Goal: Task Accomplishment & Management: Use online tool/utility

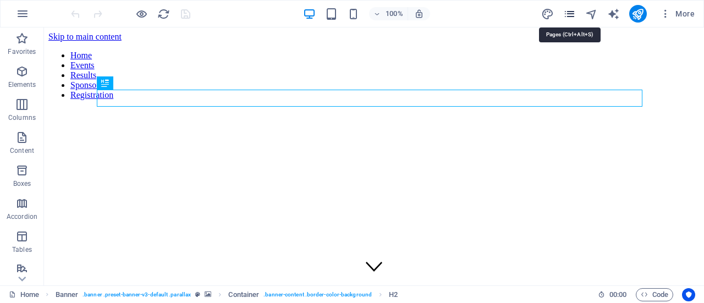
click at [568, 16] on icon "pages" at bounding box center [569, 14] width 13 height 13
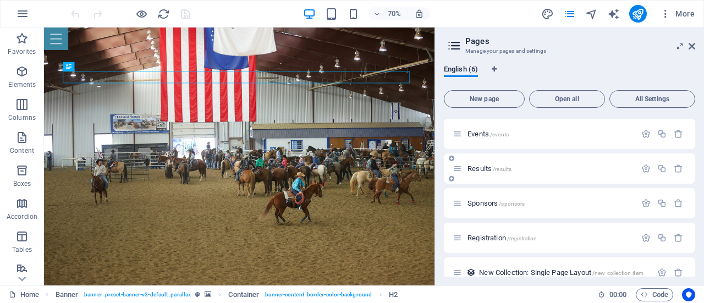
scroll to position [47, 0]
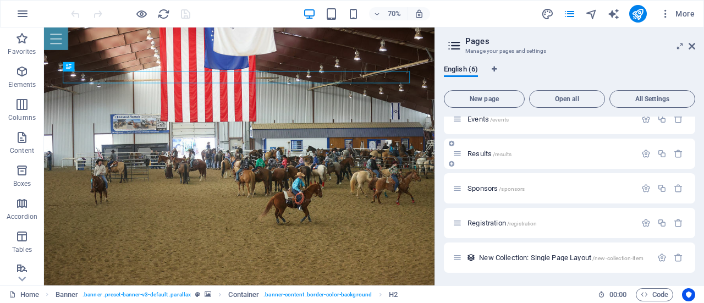
click at [520, 155] on p "Results /results" at bounding box center [549, 153] width 165 height 7
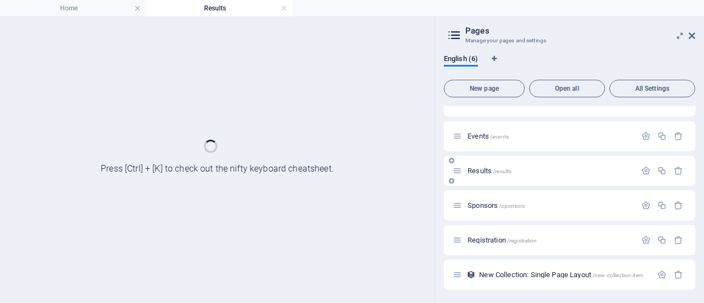
scroll to position [19, 0]
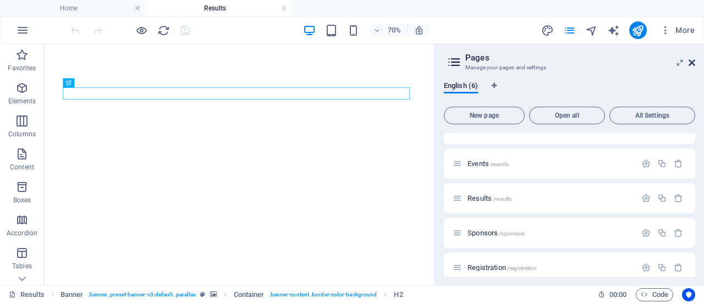
click at [694, 61] on icon at bounding box center [691, 62] width 7 height 9
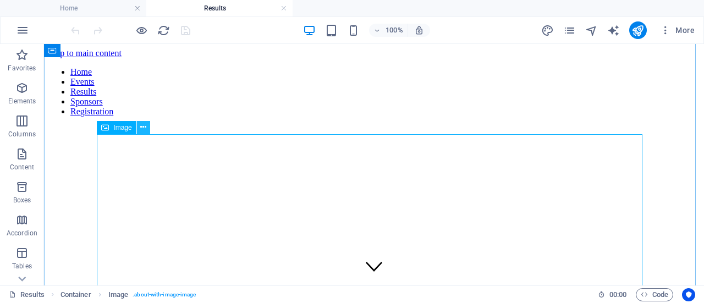
scroll to position [385, 0]
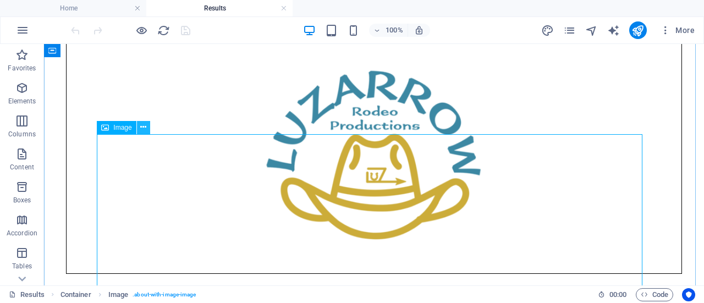
click at [144, 128] on icon at bounding box center [143, 128] width 6 height 12
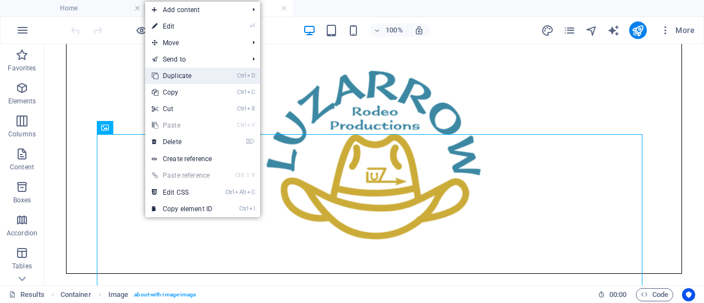
click at [233, 75] on li "Ctrl D Duplicate" at bounding box center [202, 76] width 115 height 16
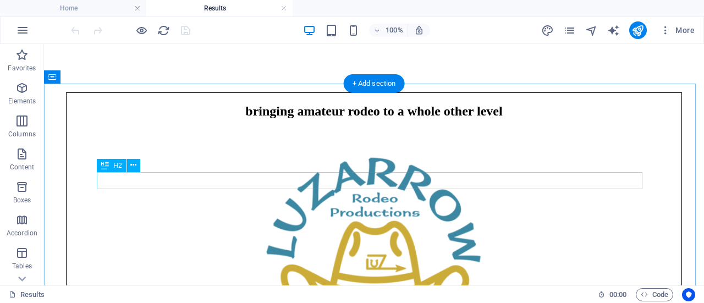
scroll to position [330, 0]
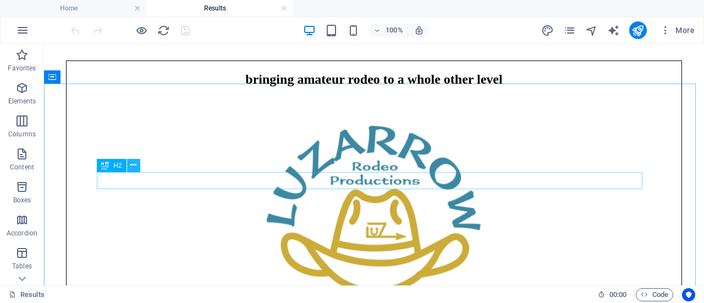
click at [134, 167] on icon at bounding box center [133, 165] width 6 height 12
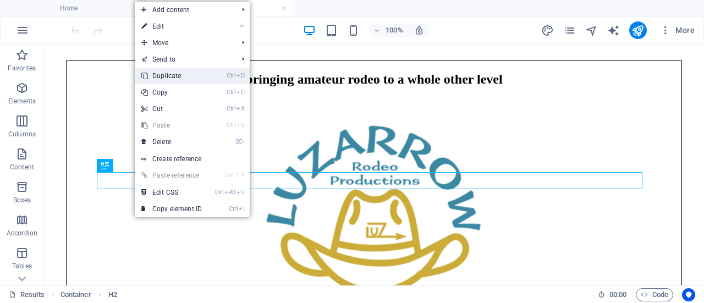
click at [207, 76] on link "Ctrl D Duplicate" at bounding box center [172, 76] width 74 height 16
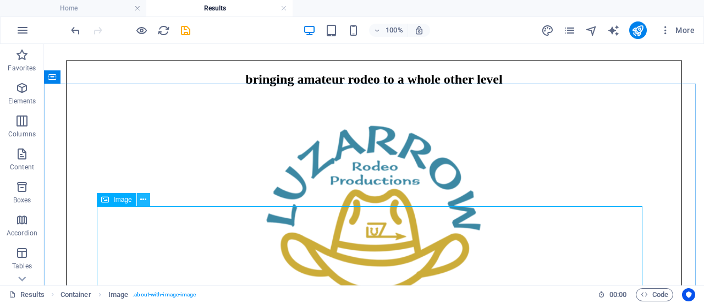
click at [145, 199] on icon at bounding box center [143, 200] width 6 height 12
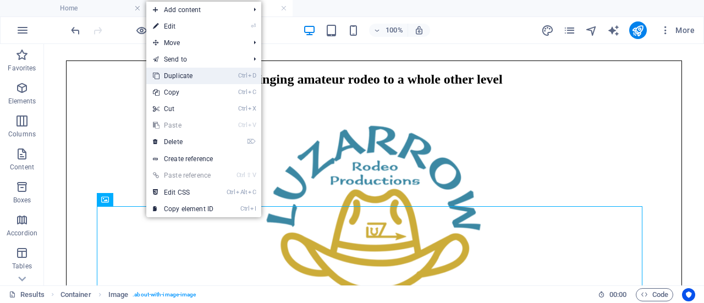
click at [220, 79] on link "Ctrl D Duplicate" at bounding box center [183, 76] width 74 height 16
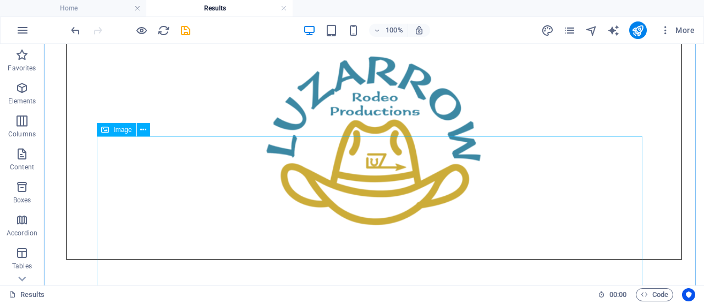
scroll to position [404, 0]
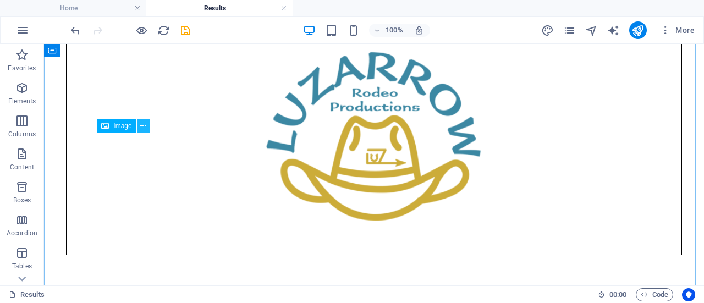
click at [141, 126] on icon at bounding box center [143, 126] width 6 height 12
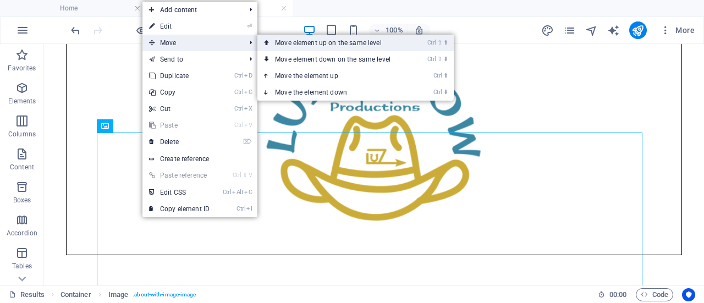
click at [272, 41] on link "Ctrl ⇧ ⬆ Move element up on the same level" at bounding box center [334, 43] width 155 height 16
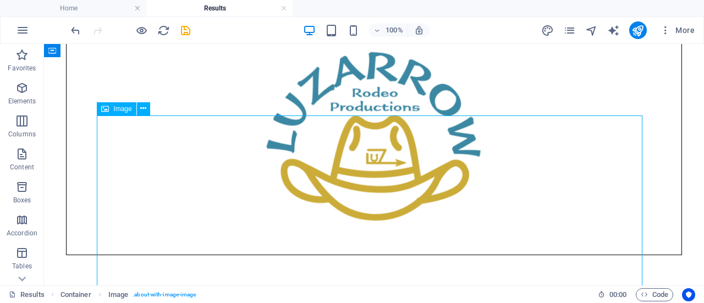
click at [117, 108] on span "Image" at bounding box center [122, 109] width 18 height 7
click at [142, 109] on icon at bounding box center [143, 109] width 6 height 12
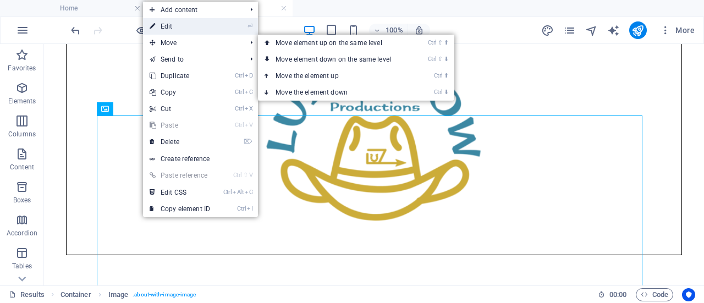
click at [176, 26] on link "⏎ Edit" at bounding box center [180, 26] width 74 height 16
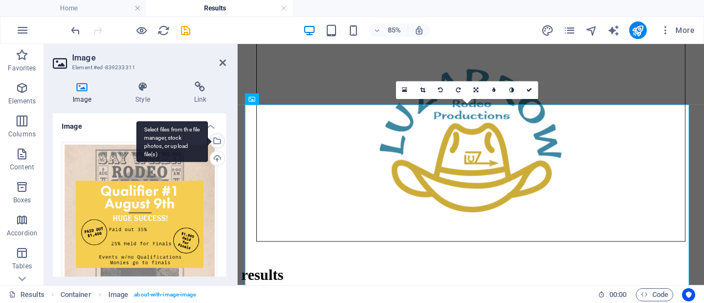
click at [216, 138] on div "Select files from the file manager, stock photos, or upload file(s)" at bounding box center [216, 142] width 16 height 16
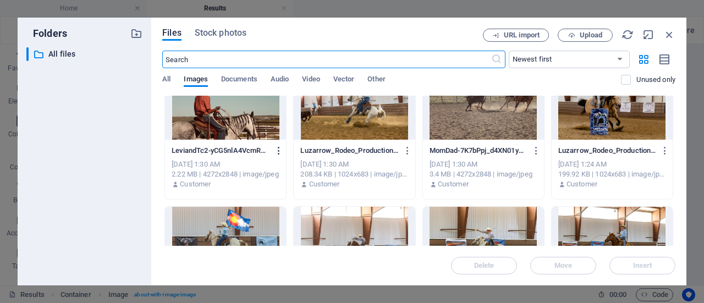
scroll to position [0, 0]
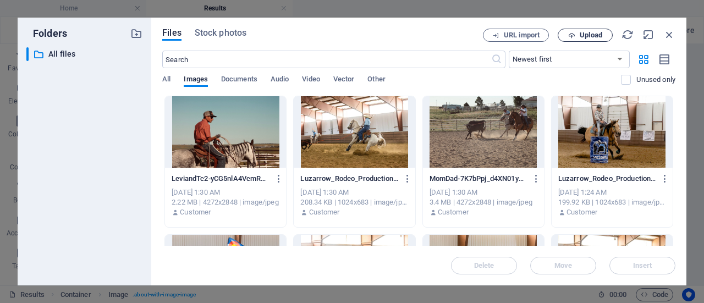
click at [578, 31] on button "Upload" at bounding box center [584, 35] width 55 height 13
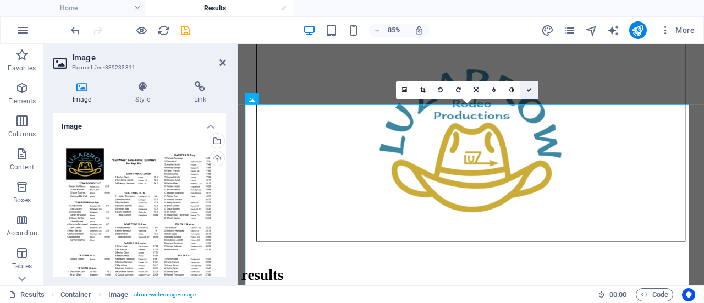
click at [531, 91] on icon at bounding box center [528, 89] width 5 height 5
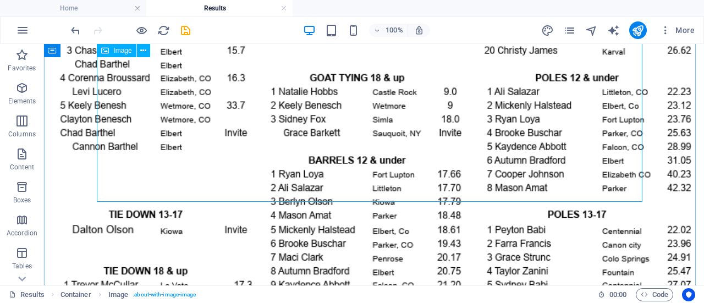
scroll to position [1063, 0]
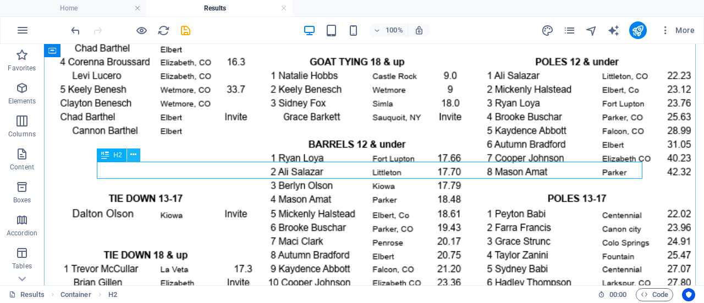
click at [133, 157] on icon at bounding box center [133, 155] width 6 height 12
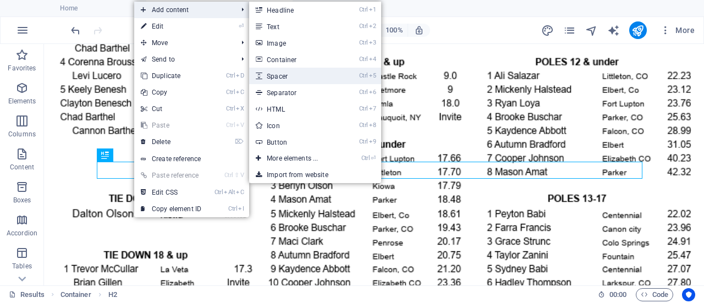
click at [293, 76] on link "Ctrl 5 Spacer" at bounding box center [294, 76] width 91 height 16
select select "px"
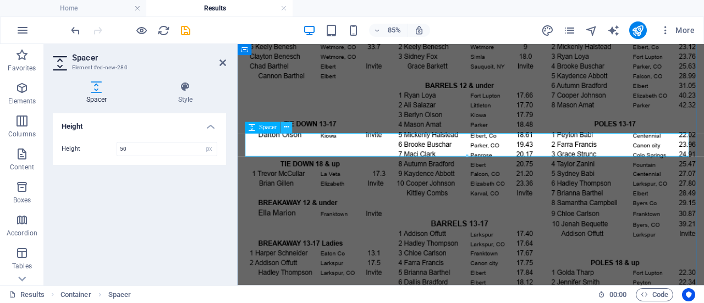
click at [290, 129] on button at bounding box center [286, 127] width 11 height 11
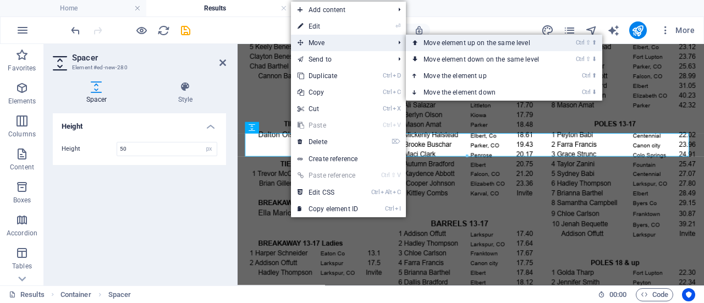
click at [432, 43] on link "Ctrl ⇧ ⬆ Move element up on the same level" at bounding box center [483, 43] width 155 height 16
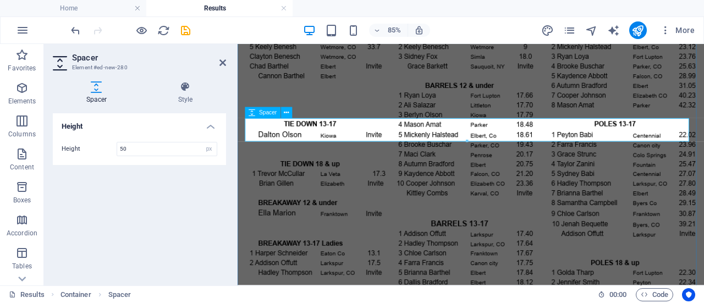
click at [222, 62] on icon at bounding box center [222, 62] width 7 height 9
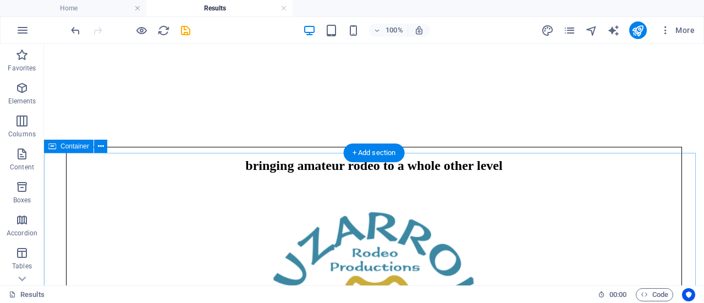
scroll to position [220, 0]
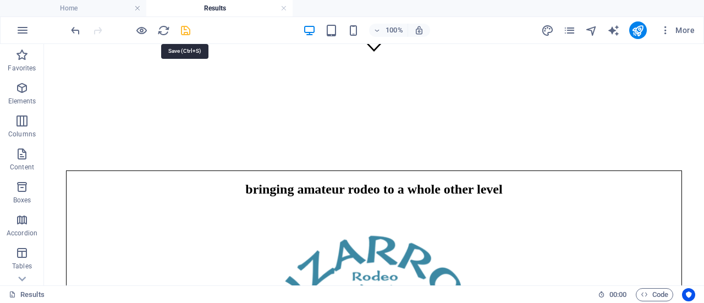
click at [181, 31] on icon "save" at bounding box center [185, 30] width 13 height 13
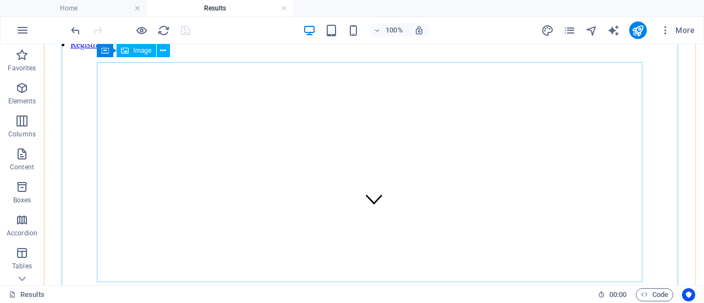
scroll to position [0, 0]
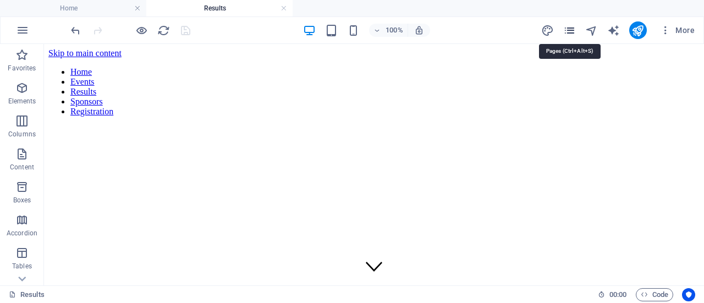
click at [571, 32] on icon "pages" at bounding box center [569, 30] width 13 height 13
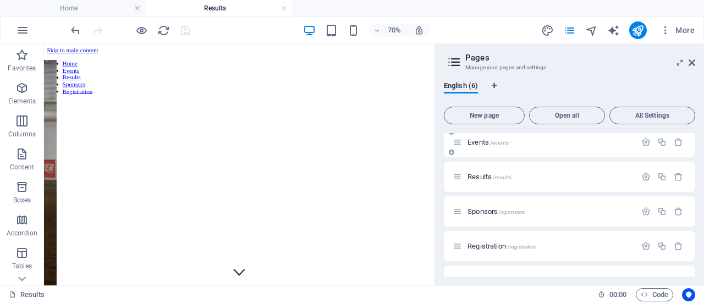
scroll to position [55, 0]
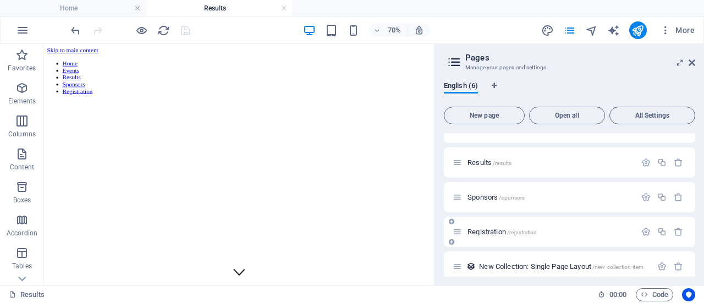
click at [537, 235] on span "/registration" at bounding box center [522, 232] width 30 height 6
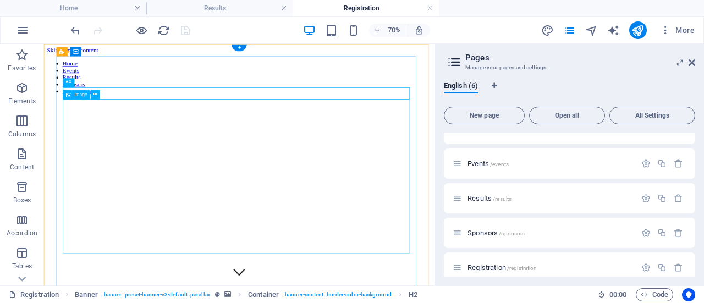
scroll to position [0, 0]
click at [689, 63] on icon at bounding box center [691, 62] width 7 height 9
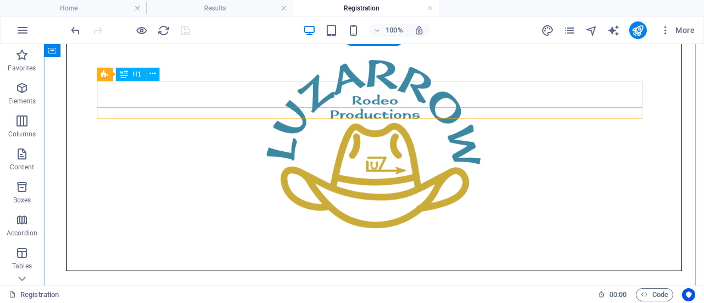
scroll to position [385, 0]
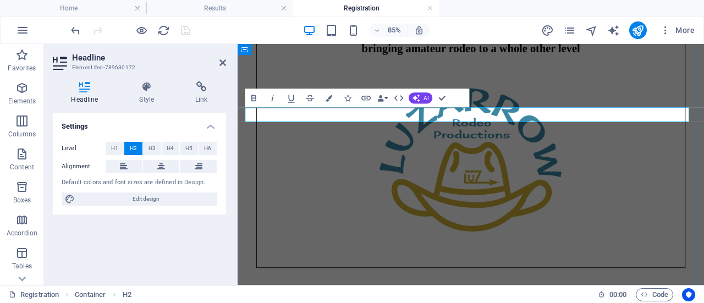
drag, startPoint x: 315, startPoint y: 128, endPoint x: 246, endPoint y: 127, distance: 68.7
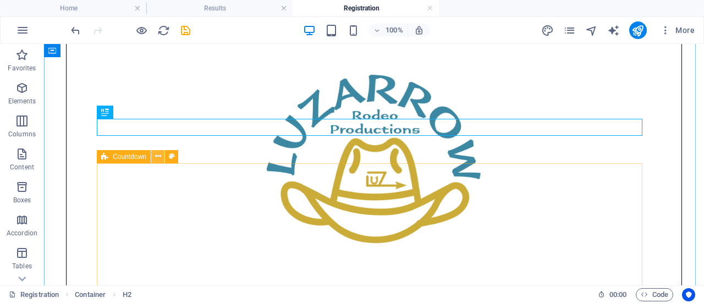
click at [156, 159] on icon at bounding box center [158, 157] width 6 height 12
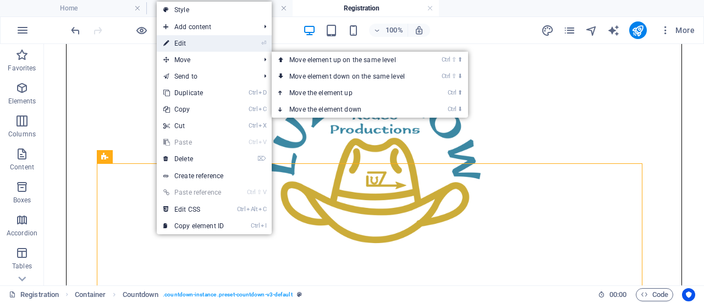
click at [230, 46] on link "⏎ Edit" at bounding box center [194, 43] width 74 height 16
select select "timer"
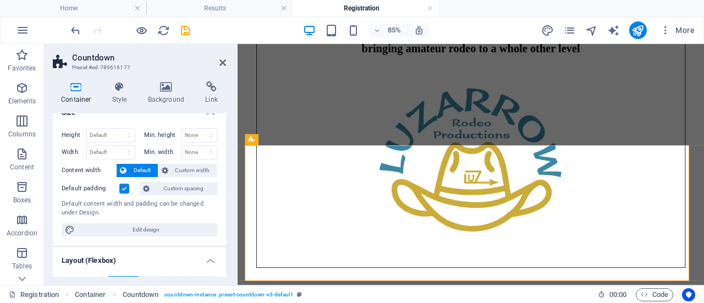
scroll to position [0, 0]
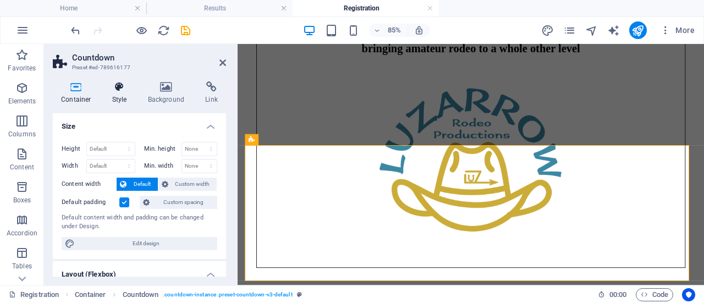
click at [124, 95] on h4 "Style" at bounding box center [122, 92] width 36 height 23
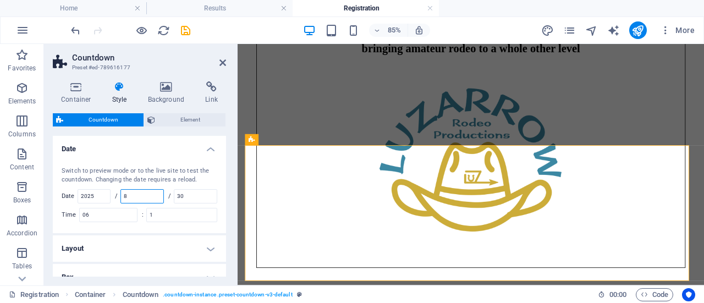
click at [137, 195] on input "8" at bounding box center [142, 196] width 42 height 13
type input "9"
drag, startPoint x: 189, startPoint y: 194, endPoint x: 175, endPoint y: 195, distance: 13.8
click at [175, 195] on input "30" at bounding box center [195, 196] width 42 height 13
type input "6"
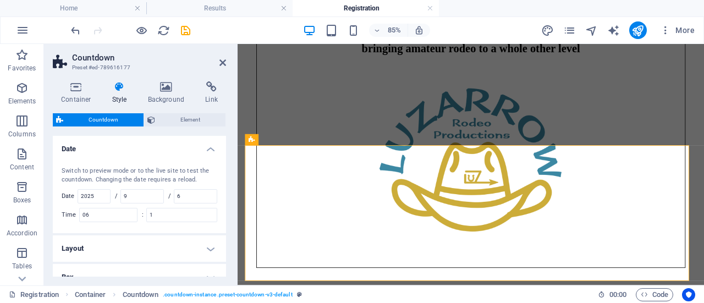
click at [209, 180] on div "Switch to preview mode or to the live site to test the countdown. Changing the …" at bounding box center [140, 176] width 156 height 18
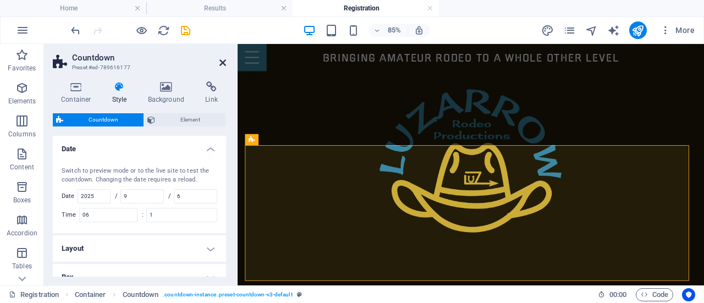
click at [222, 61] on icon at bounding box center [222, 62] width 7 height 9
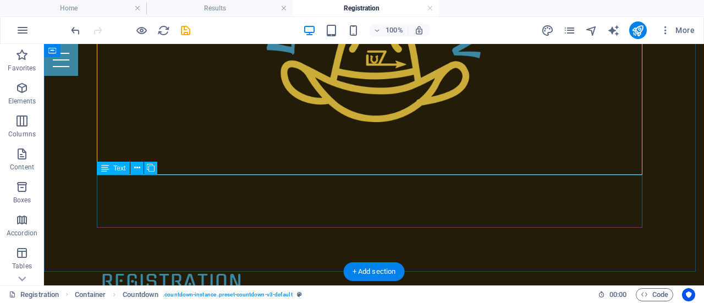
scroll to position [495, 0]
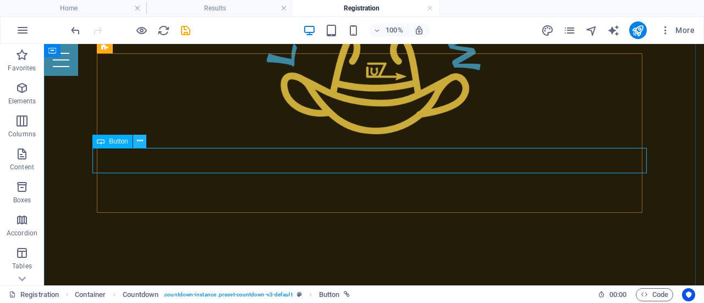
click at [141, 143] on icon at bounding box center [140, 141] width 6 height 12
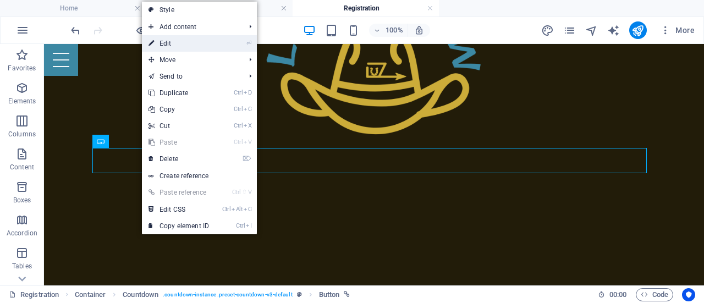
click at [196, 42] on link "⏎ Edit" at bounding box center [179, 43] width 74 height 16
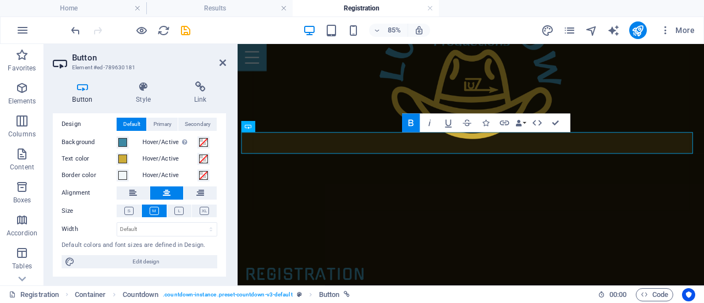
scroll to position [0, 0]
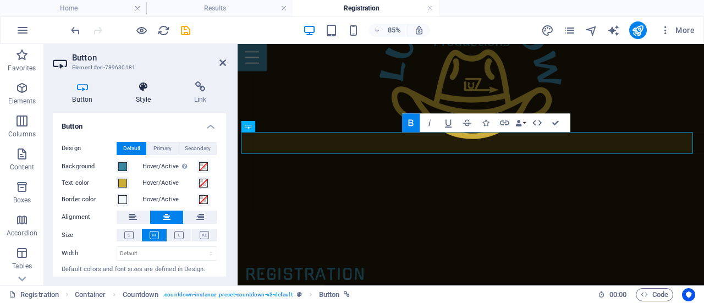
click at [143, 101] on h4 "Style" at bounding box center [146, 92] width 58 height 23
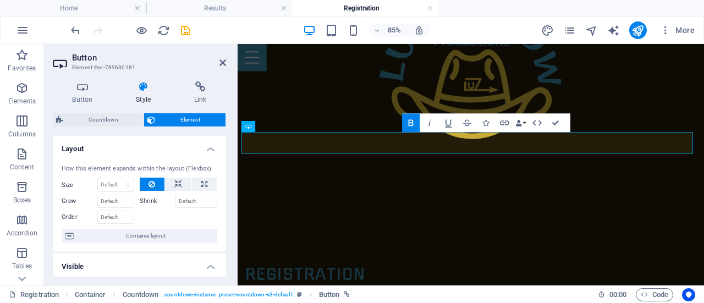
drag, startPoint x: 223, startPoint y: 151, endPoint x: 218, endPoint y: 165, distance: 15.0
click at [218, 165] on li "Layout How this element expands within the layout (Flexbox). Size Default auto …" at bounding box center [139, 194] width 173 height 116
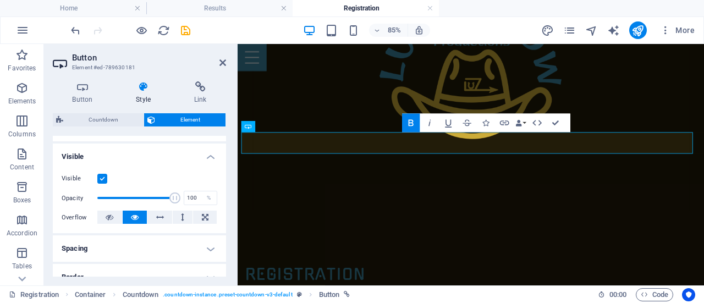
click at [103, 178] on label at bounding box center [102, 179] width 10 height 10
click at [0, 0] on input "Visible" at bounding box center [0, 0] width 0 height 0
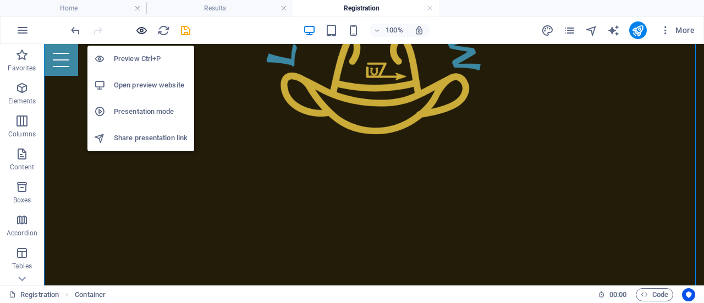
click at [137, 30] on icon "button" at bounding box center [141, 30] width 13 height 13
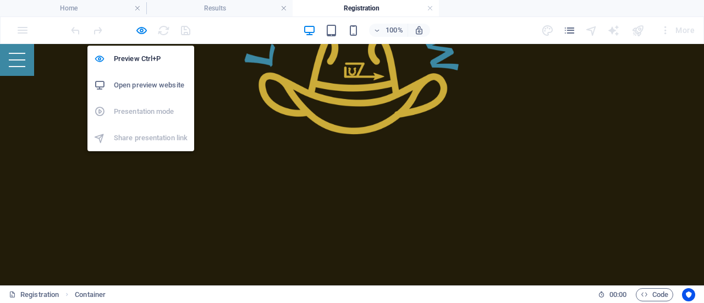
click at [128, 84] on h6 "Open preview website" at bounding box center [151, 85] width 74 height 13
click at [142, 29] on icon "button" at bounding box center [141, 30] width 13 height 13
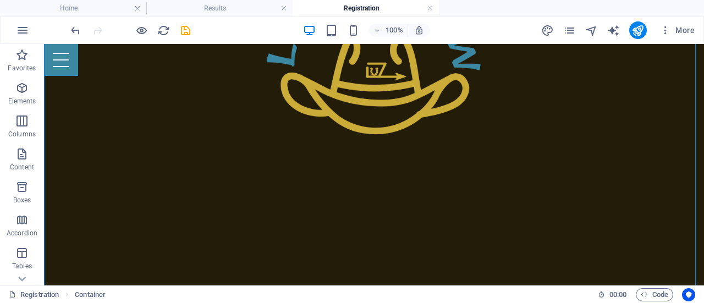
click at [194, 31] on div "100% More" at bounding box center [384, 30] width 630 height 18
click at [187, 30] on icon "save" at bounding box center [185, 30] width 13 height 13
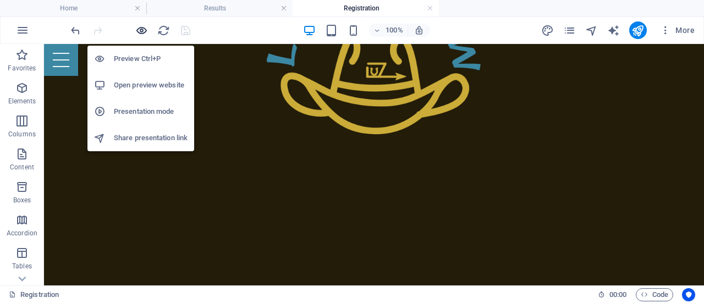
click at [141, 31] on icon "button" at bounding box center [141, 30] width 13 height 13
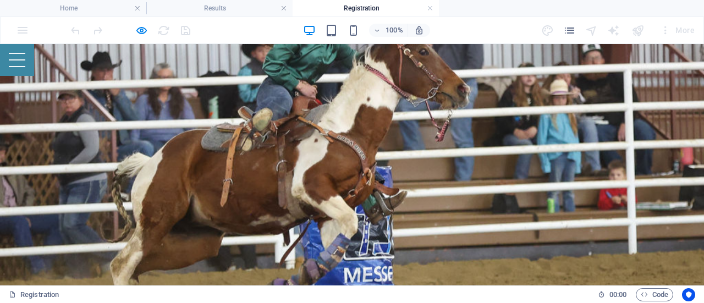
scroll to position [0, 0]
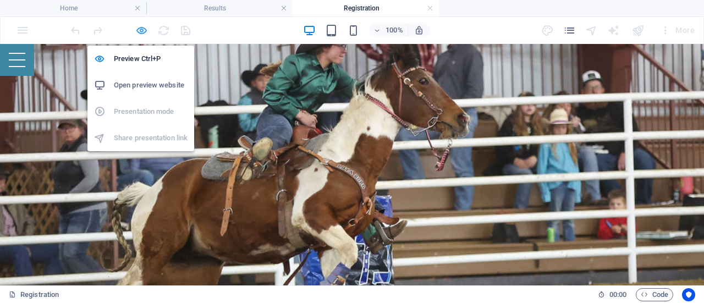
click at [141, 32] on icon "button" at bounding box center [141, 30] width 13 height 13
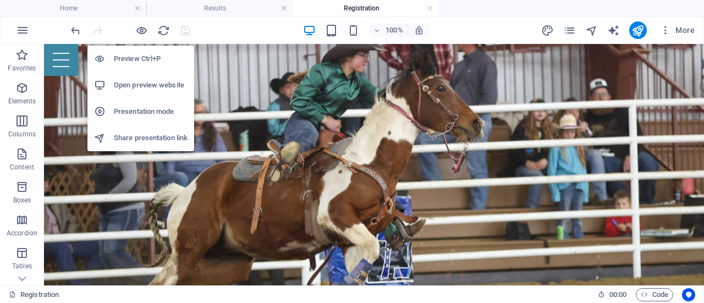
click at [139, 85] on h6 "Open preview website" at bounding box center [151, 85] width 74 height 13
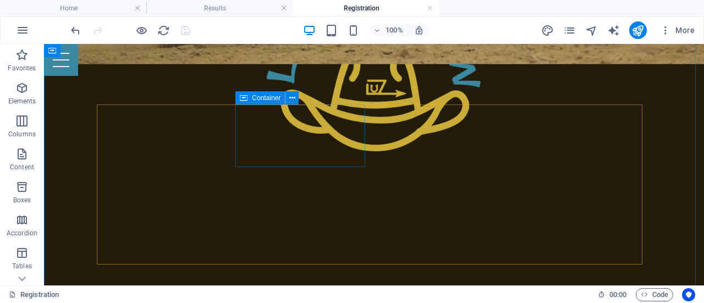
scroll to position [495, 0]
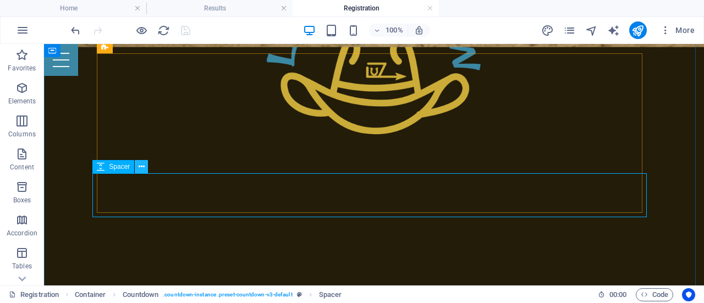
click at [140, 169] on icon at bounding box center [142, 167] width 6 height 12
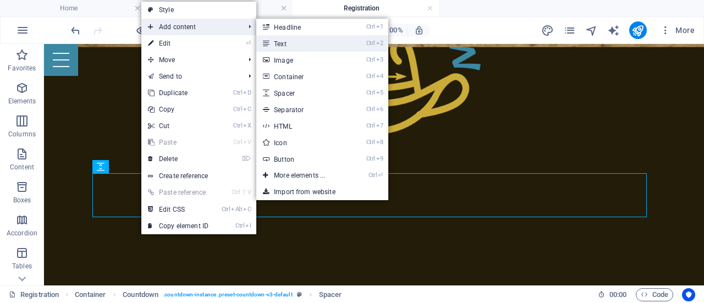
click at [290, 44] on link "Ctrl 2 Text" at bounding box center [301, 43] width 91 height 16
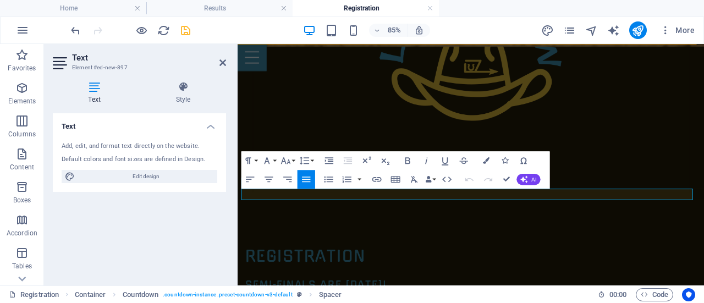
scroll to position [3, 0]
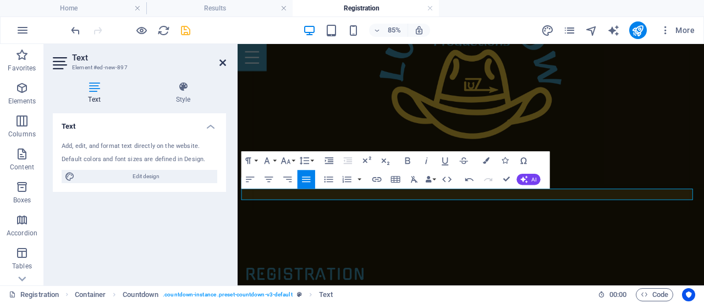
click at [224, 60] on icon at bounding box center [222, 62] width 7 height 9
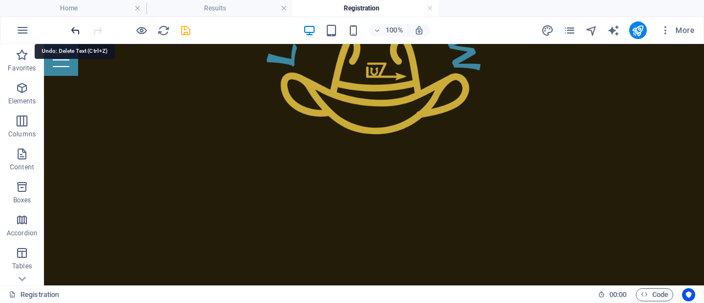
click at [76, 33] on icon "undo" at bounding box center [75, 30] width 13 height 13
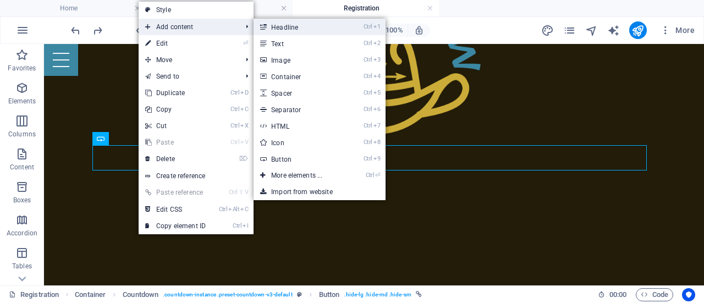
click at [280, 24] on link "Ctrl 1 Headline" at bounding box center [298, 27] width 91 height 16
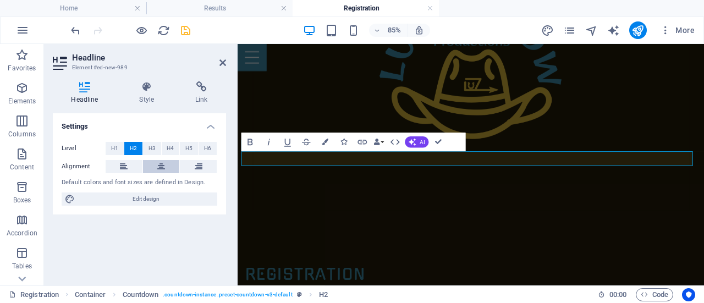
click at [172, 166] on button at bounding box center [161, 166] width 37 height 13
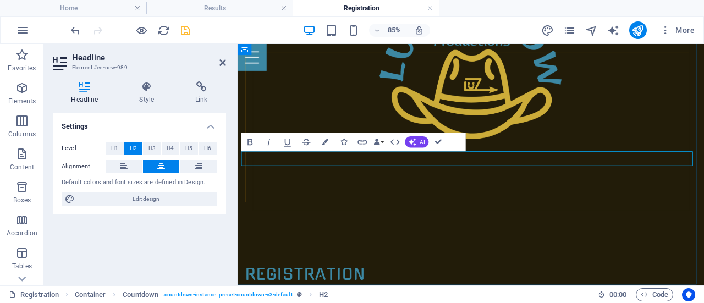
drag, startPoint x: 550, startPoint y: 176, endPoint x: 461, endPoint y: 179, distance: 89.1
drag, startPoint x: 565, startPoint y: 177, endPoint x: 551, endPoint y: 178, distance: 13.2
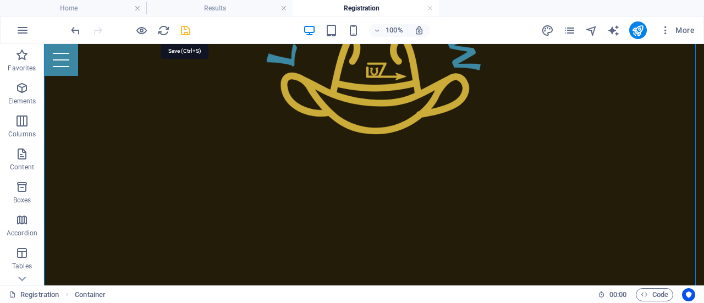
click at [186, 28] on icon "save" at bounding box center [185, 30] width 13 height 13
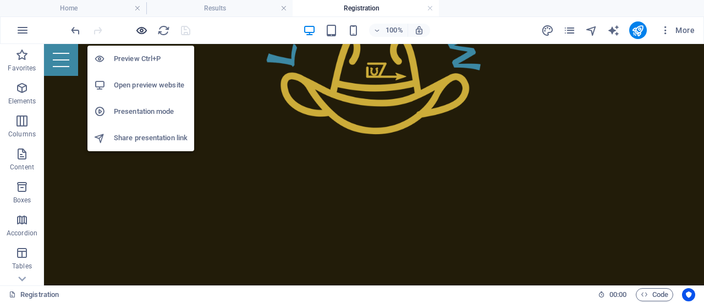
click at [141, 34] on icon "button" at bounding box center [141, 30] width 13 height 13
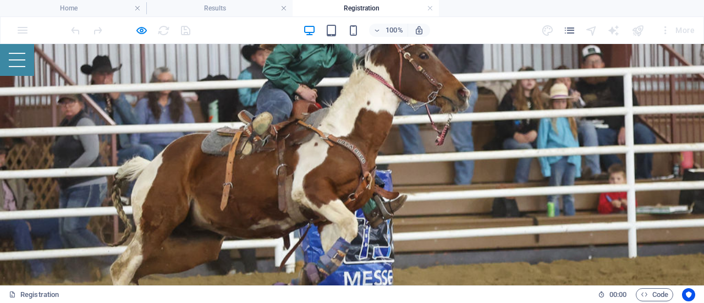
scroll to position [0, 0]
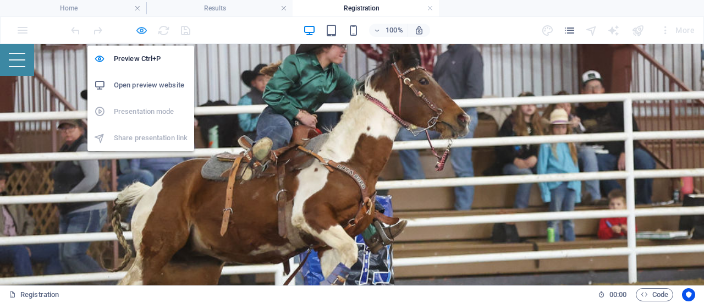
click at [141, 30] on icon "button" at bounding box center [141, 30] width 13 height 13
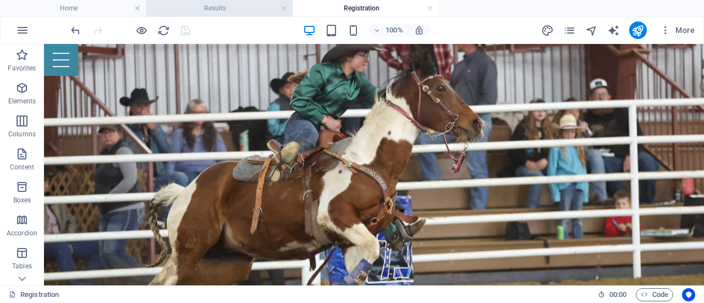
click at [202, 8] on h4 "Results" at bounding box center [219, 8] width 146 height 12
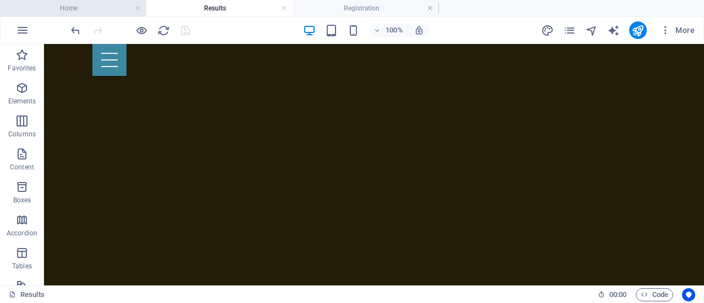
click at [95, 8] on h4 "Home" at bounding box center [73, 8] width 146 height 12
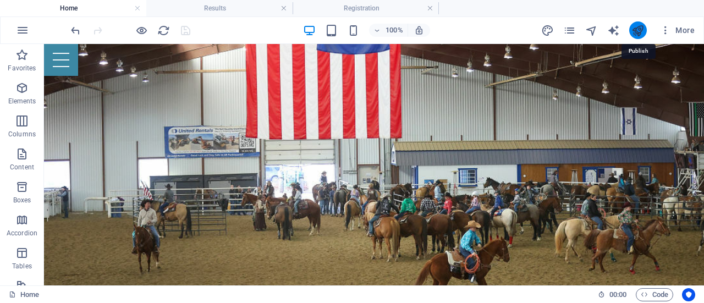
click at [642, 28] on icon "publish" at bounding box center [637, 30] width 13 height 13
